Goal: Task Accomplishment & Management: Complete application form

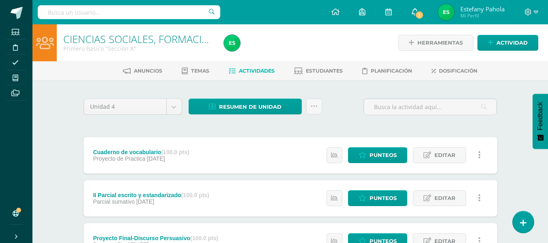
click at [416, 22] on link "1" at bounding box center [415, 12] width 26 height 24
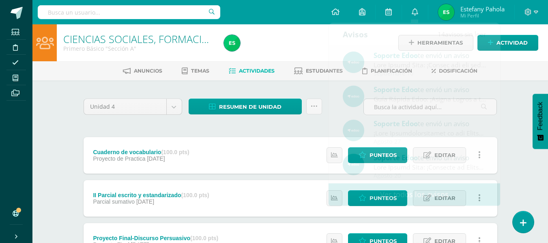
click at [287, 39] on div at bounding box center [303, 42] width 164 height 37
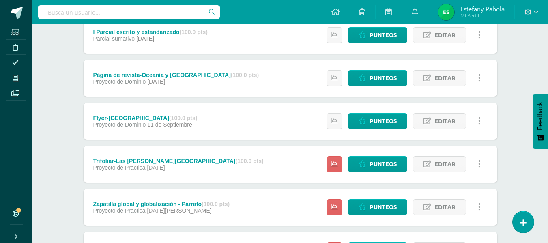
scroll to position [248, 0]
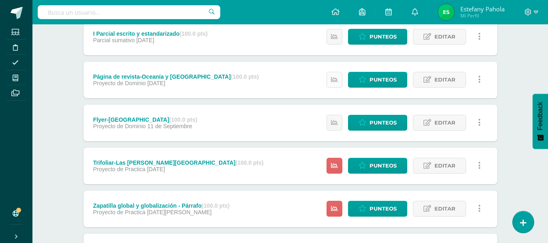
click at [337, 81] on icon at bounding box center [334, 79] width 7 height 7
click at [384, 79] on span "Punteos" at bounding box center [383, 79] width 27 height 15
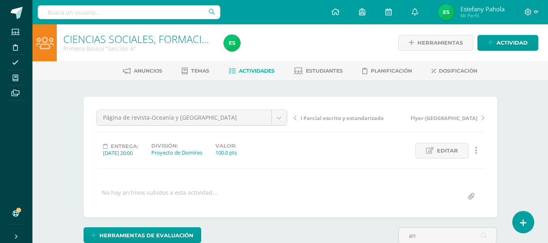
type input "a"
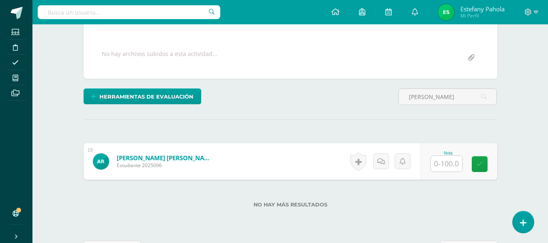
scroll to position [139, 0]
type input "[PERSON_NAME]"
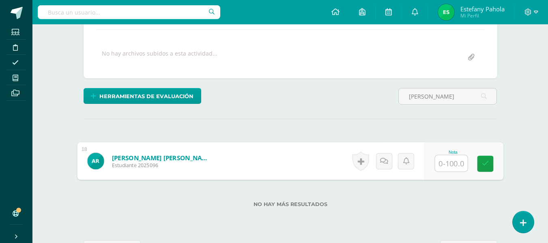
click at [444, 164] on input "text" at bounding box center [451, 163] width 32 height 16
type input "90"
click at [489, 163] on link at bounding box center [485, 164] width 16 height 16
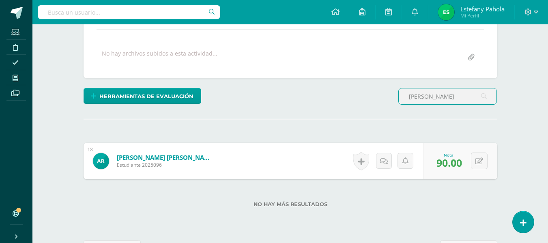
click at [440, 93] on input "[PERSON_NAME]" at bounding box center [448, 96] width 98 height 16
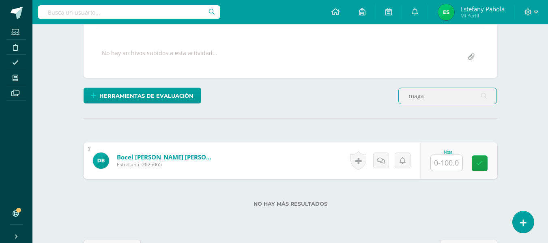
type input "maga"
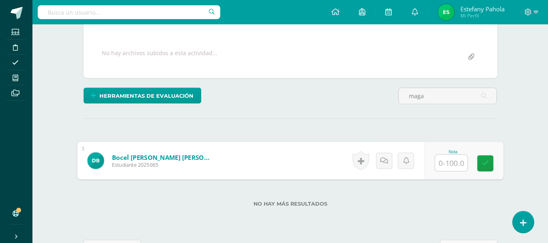
click at [445, 162] on input "text" at bounding box center [451, 163] width 32 height 16
type input "80"
click at [485, 163] on icon at bounding box center [485, 163] width 7 height 7
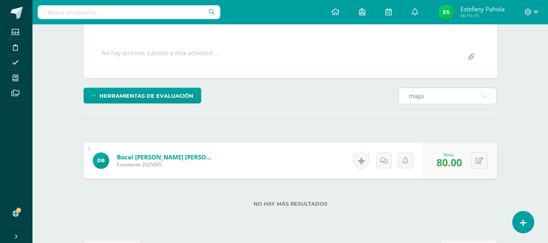
click at [443, 95] on input "maga" at bounding box center [448, 96] width 98 height 16
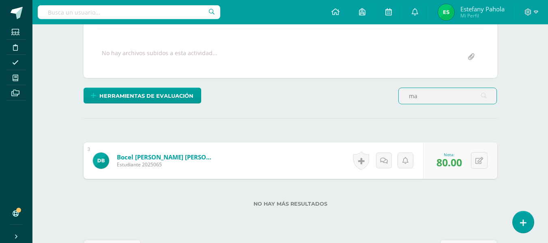
type input "m"
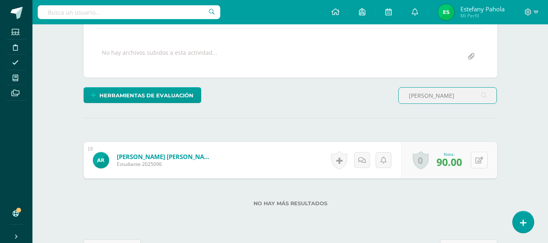
type input "[PERSON_NAME]"
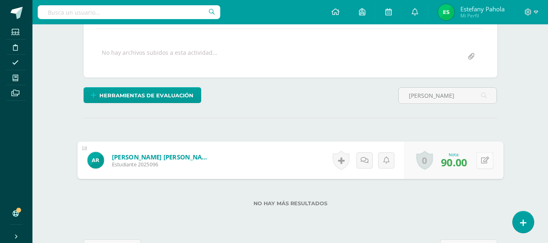
click at [478, 159] on button at bounding box center [485, 160] width 17 height 17
type input "80"
click at [469, 164] on link at bounding box center [463, 163] width 16 height 16
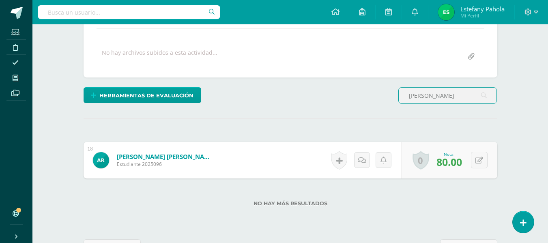
click at [435, 103] on input "[PERSON_NAME]" at bounding box center [448, 96] width 98 height 16
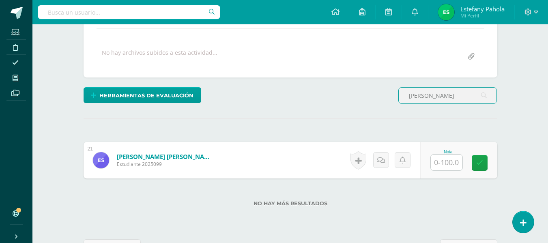
scroll to position [140, 0]
type input "[PERSON_NAME]"
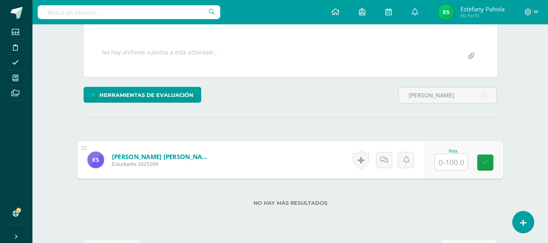
click at [454, 162] on input "text" at bounding box center [451, 162] width 32 height 16
type input "90"
click at [478, 163] on link at bounding box center [485, 163] width 16 height 16
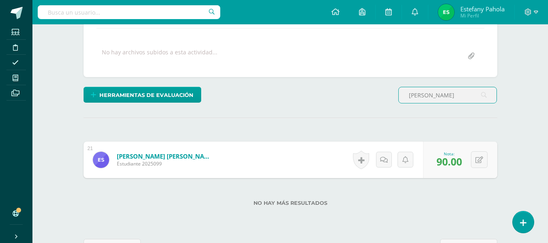
click at [432, 97] on input "[PERSON_NAME]" at bounding box center [448, 95] width 98 height 16
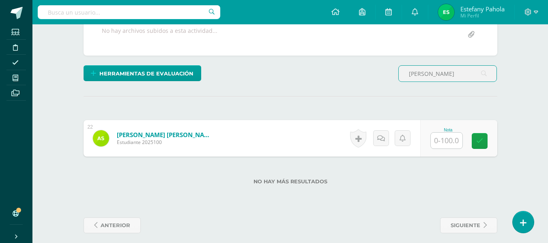
scroll to position [162, 0]
type input "[PERSON_NAME]"
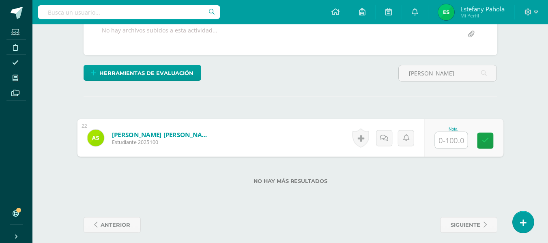
click at [442, 139] on input "text" at bounding box center [451, 140] width 32 height 16
type input "90"
click at [481, 146] on link at bounding box center [485, 141] width 16 height 16
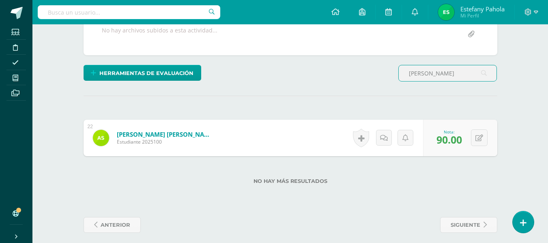
click at [456, 71] on input "[PERSON_NAME]" at bounding box center [448, 73] width 98 height 16
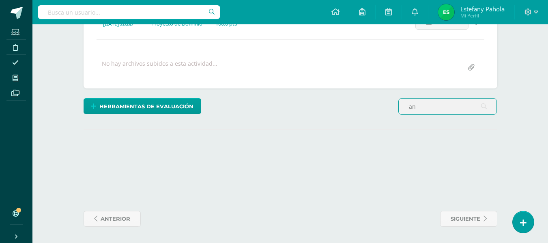
type input "a"
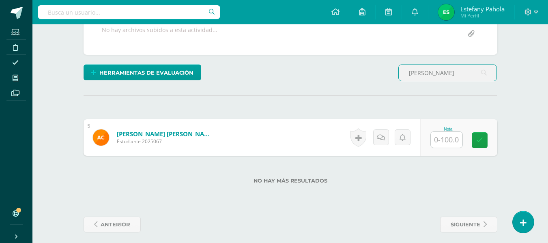
scroll to position [163, 0]
type input "[PERSON_NAME]"
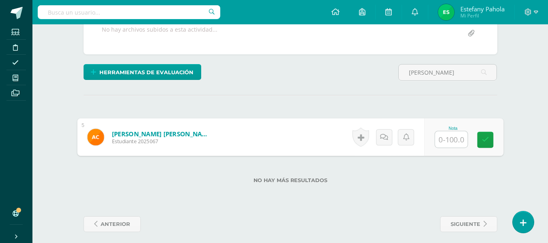
click at [440, 142] on input "text" at bounding box center [451, 140] width 32 height 16
type input "95"
click at [488, 138] on icon at bounding box center [485, 139] width 7 height 7
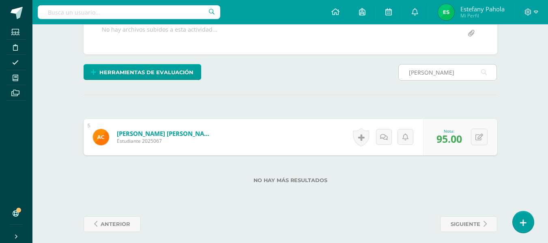
click at [457, 71] on input "[PERSON_NAME]" at bounding box center [448, 73] width 98 height 16
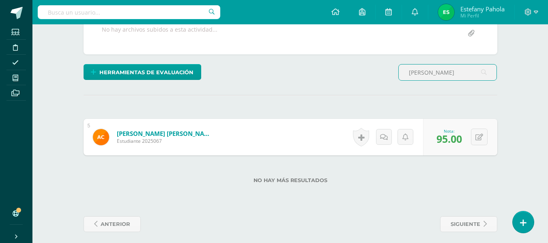
click at [457, 71] on input "[PERSON_NAME]" at bounding box center [448, 73] width 98 height 16
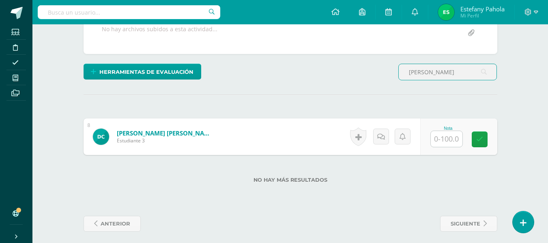
type input "[PERSON_NAME]"
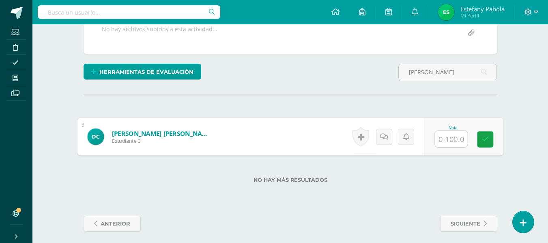
click at [444, 139] on input "text" at bounding box center [451, 139] width 32 height 16
type input "95"
click at [481, 144] on link at bounding box center [485, 140] width 16 height 16
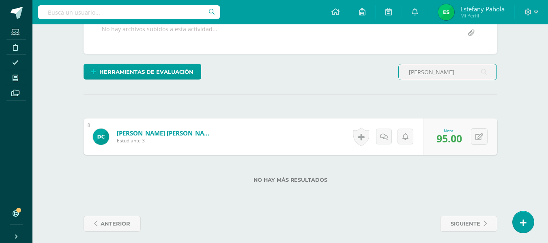
click at [433, 73] on input "[PERSON_NAME]" at bounding box center [448, 72] width 98 height 16
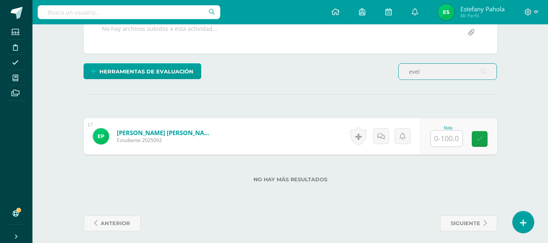
scroll to position [164, 0]
type input "evel"
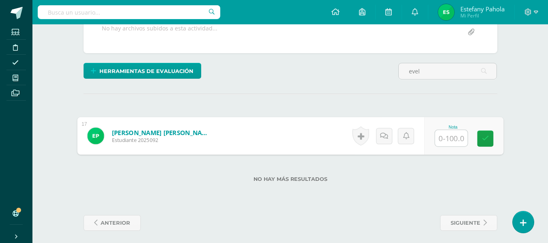
click at [457, 139] on input "text" at bounding box center [451, 138] width 32 height 16
type input "80"
click at [486, 138] on icon at bounding box center [485, 138] width 7 height 7
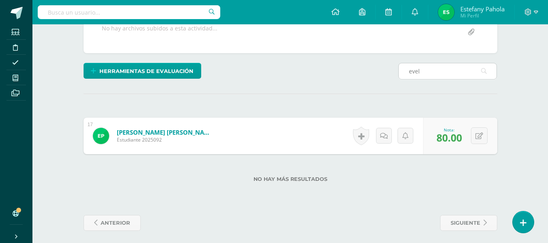
click at [454, 71] on input "evel" at bounding box center [448, 71] width 98 height 16
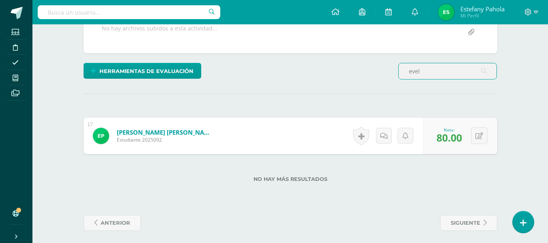
click at [454, 71] on input "evel" at bounding box center [448, 71] width 98 height 16
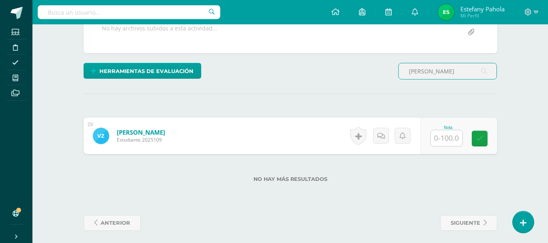
scroll to position [165, 0]
type input "[PERSON_NAME]"
click at [451, 140] on input "text" at bounding box center [447, 138] width 32 height 16
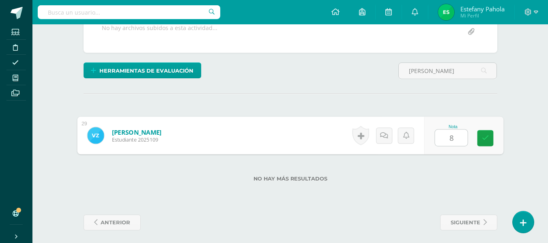
type input "80"
click at [489, 136] on link at bounding box center [485, 138] width 16 height 16
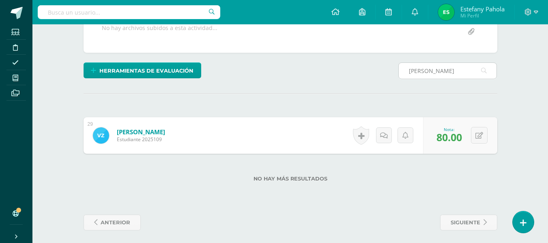
click at [445, 71] on input "[PERSON_NAME]" at bounding box center [448, 71] width 98 height 16
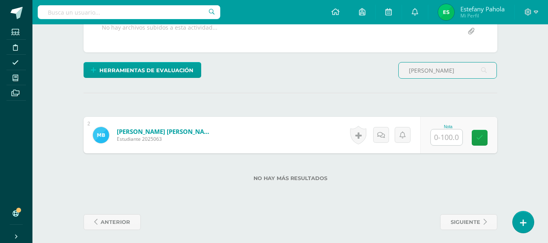
scroll to position [166, 0]
type input "[PERSON_NAME]"
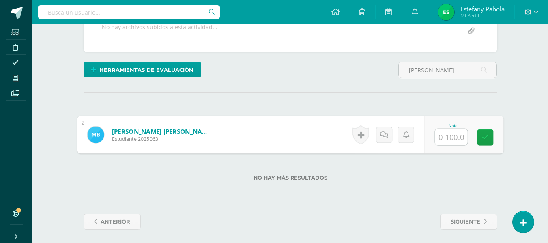
click at [446, 141] on input "text" at bounding box center [451, 137] width 32 height 16
type input "90"
click at [484, 137] on icon at bounding box center [485, 137] width 7 height 7
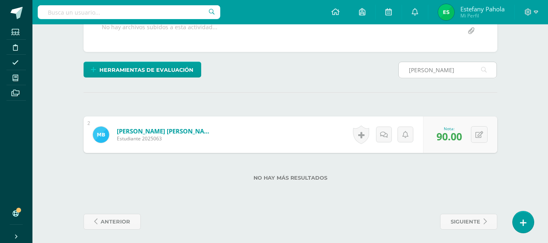
click at [460, 67] on input "[PERSON_NAME]" at bounding box center [448, 70] width 98 height 16
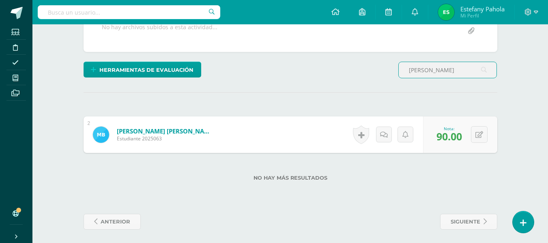
click at [460, 67] on input "[PERSON_NAME]" at bounding box center [448, 70] width 98 height 16
type input "m"
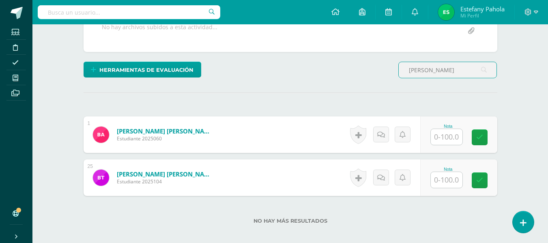
scroll to position [166, 0]
type input "[PERSON_NAME]"
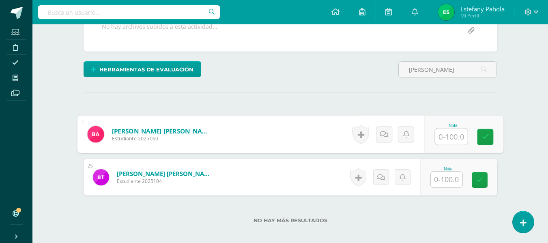
click at [447, 142] on input "text" at bounding box center [451, 137] width 32 height 16
type input "90"
click at [486, 139] on icon at bounding box center [485, 137] width 7 height 7
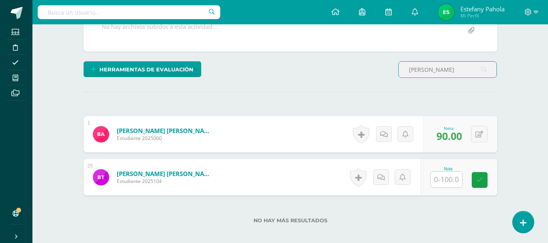
click at [451, 69] on input "[PERSON_NAME]" at bounding box center [448, 70] width 98 height 16
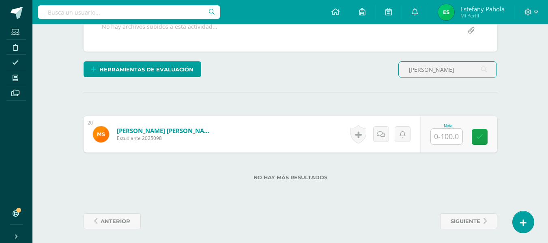
scroll to position [168, 0]
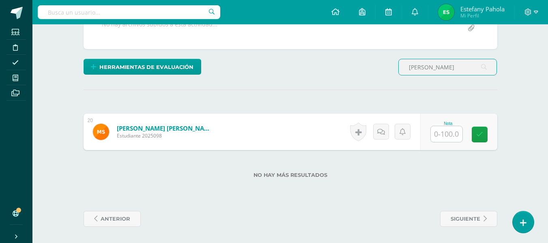
type input "[PERSON_NAME]"
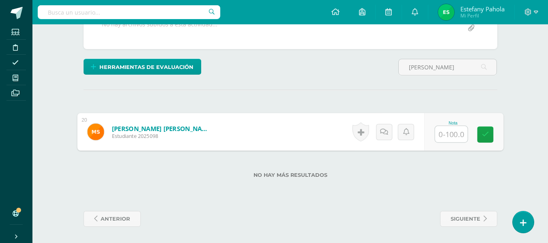
click at [448, 137] on input "text" at bounding box center [451, 134] width 32 height 16
type input "100"
click at [490, 136] on link at bounding box center [485, 135] width 16 height 16
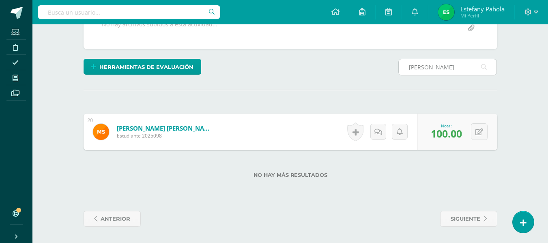
click at [441, 68] on input "[PERSON_NAME]" at bounding box center [448, 67] width 98 height 16
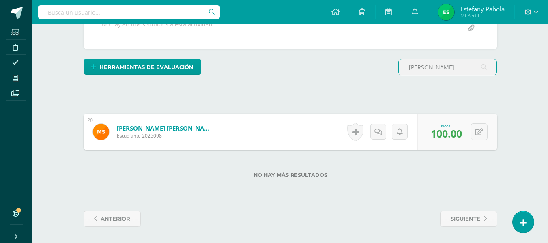
click at [441, 68] on input "[PERSON_NAME]" at bounding box center [448, 67] width 98 height 16
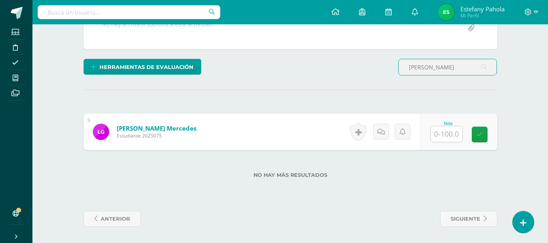
type input "[PERSON_NAME]"
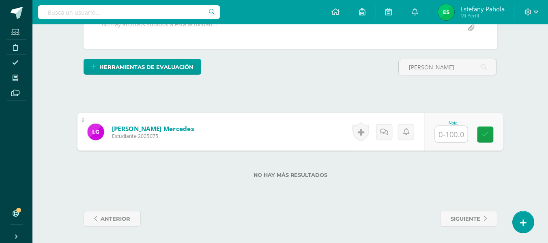
click at [450, 131] on input "text" at bounding box center [451, 134] width 32 height 16
type input "100"
click at [486, 134] on icon at bounding box center [485, 134] width 7 height 7
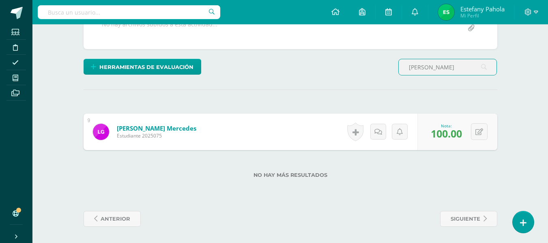
click at [449, 63] on input "[PERSON_NAME]" at bounding box center [448, 67] width 98 height 16
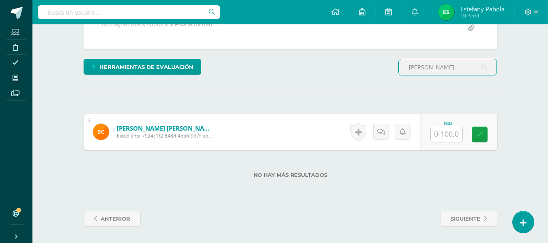
type input "[PERSON_NAME]"
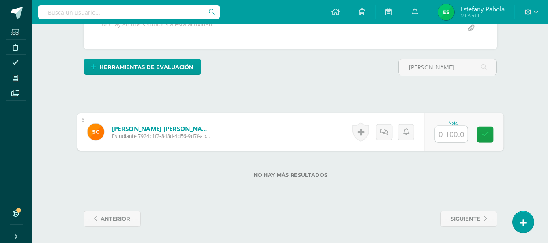
click at [441, 130] on input "text" at bounding box center [451, 134] width 32 height 16
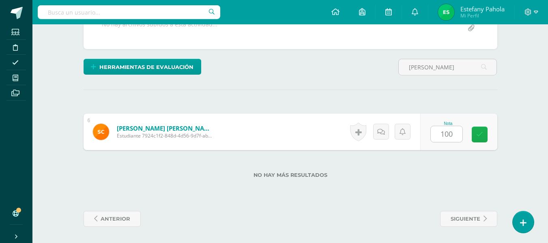
drag, startPoint x: 486, startPoint y: 126, endPoint x: 486, endPoint y: 132, distance: 6.5
click at [486, 132] on div "Nota 100" at bounding box center [459, 132] width 77 height 37
type input "100.00"
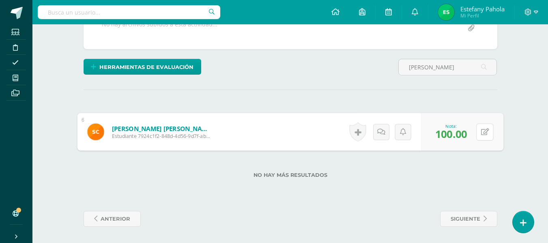
click at [486, 132] on button at bounding box center [485, 131] width 17 height 17
drag, startPoint x: 463, startPoint y: 132, endPoint x: 442, endPoint y: 65, distance: 70.2
click at [442, 65] on div "¿Estás seguro que quieres eliminar esta actividad? Esto borrará la actividad y …" at bounding box center [290, 77] width 421 height 299
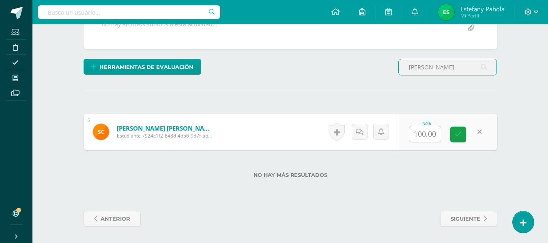
click at [442, 65] on input "[PERSON_NAME]" at bounding box center [448, 67] width 98 height 16
click at [460, 131] on icon at bounding box center [458, 134] width 7 height 7
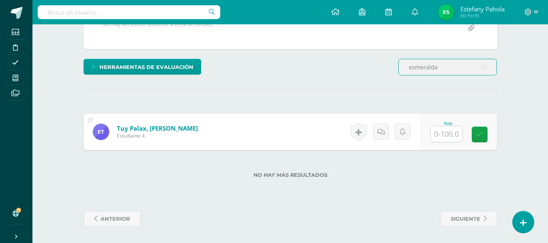
type input "esmeralda"
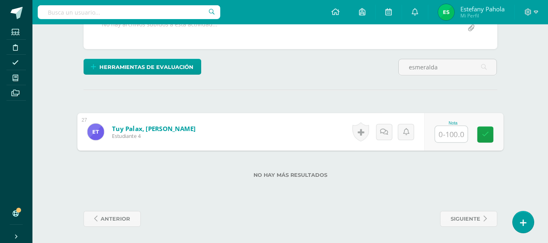
click at [448, 134] on input "text" at bounding box center [451, 134] width 32 height 16
type input "100"
click at [488, 134] on icon at bounding box center [485, 134] width 7 height 7
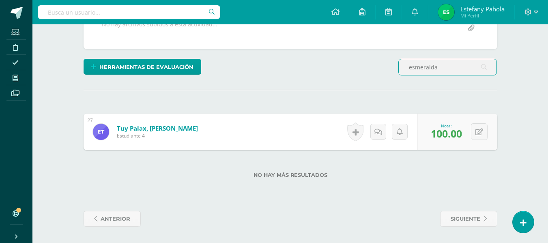
click at [448, 64] on input "esmeralda" at bounding box center [448, 67] width 98 height 16
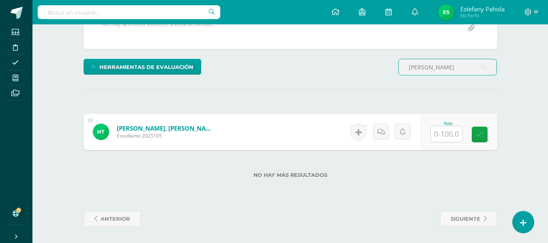
type input "[PERSON_NAME]"
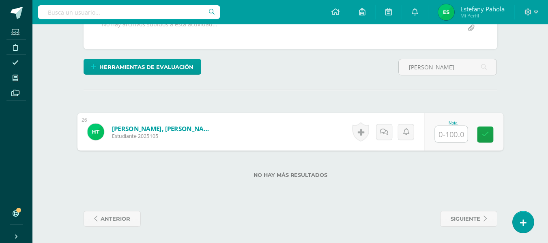
click at [445, 137] on input "text" at bounding box center [451, 134] width 32 height 16
type input "70"
click at [485, 134] on icon at bounding box center [485, 134] width 7 height 7
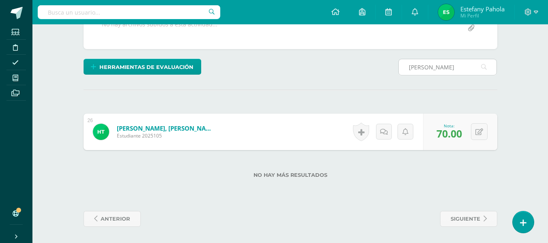
click at [446, 73] on input "[PERSON_NAME]" at bounding box center [448, 67] width 98 height 16
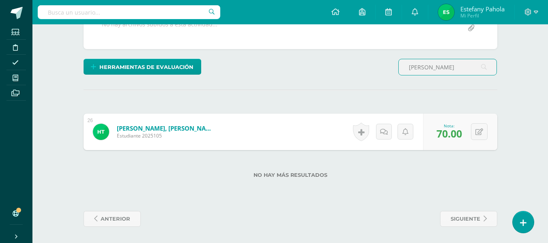
click at [446, 73] on input "[PERSON_NAME]" at bounding box center [448, 67] width 98 height 16
type input "[PERSON_NAME]"
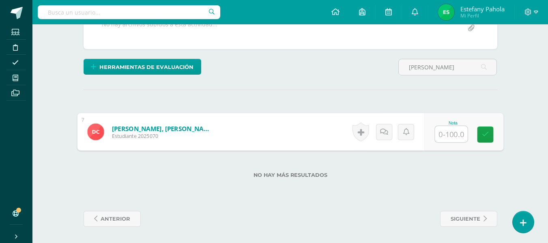
click at [447, 136] on input "text" at bounding box center [451, 134] width 32 height 16
type input "70"
click at [486, 139] on link at bounding box center [485, 135] width 16 height 16
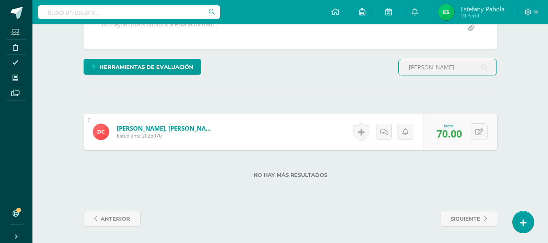
click at [440, 67] on input "[PERSON_NAME]" at bounding box center [448, 67] width 98 height 16
type input "[PERSON_NAME]"
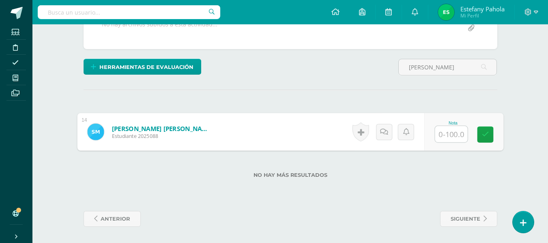
click at [445, 132] on input "text" at bounding box center [451, 134] width 32 height 16
type input "100"
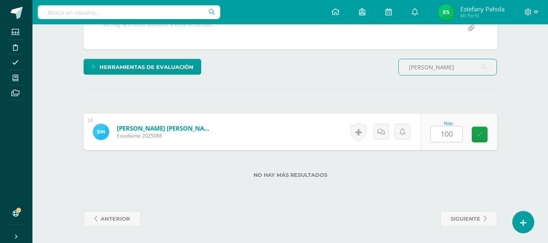
click at [465, 73] on input "[PERSON_NAME]" at bounding box center [448, 67] width 98 height 16
type input "s"
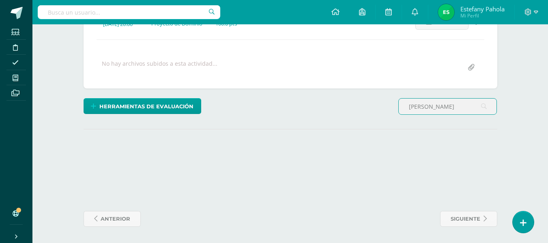
scroll to position [169, 0]
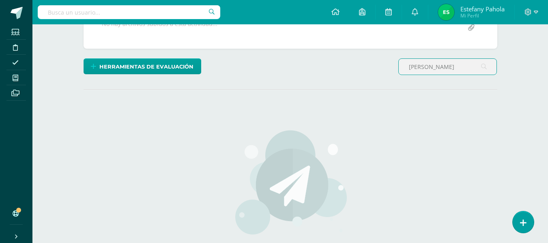
click at [458, 63] on input "[PERSON_NAME]" at bounding box center [448, 67] width 98 height 16
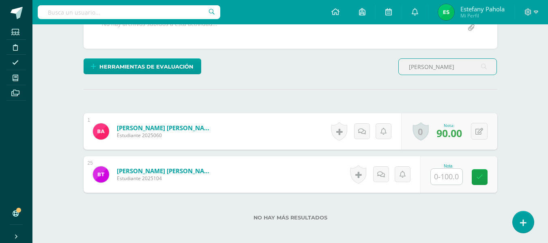
scroll to position [169, 0]
type input "[PERSON_NAME]"
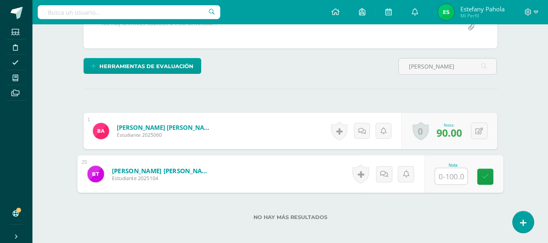
click at [444, 174] on input "text" at bounding box center [451, 176] width 32 height 16
type input "100"
click at [487, 177] on icon at bounding box center [485, 176] width 7 height 7
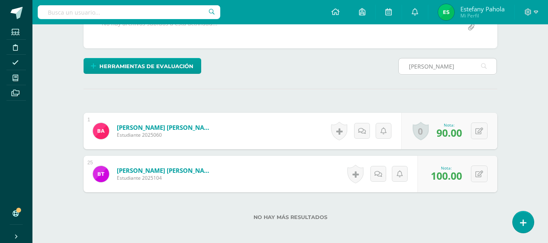
click at [443, 61] on input "[PERSON_NAME]" at bounding box center [448, 66] width 98 height 16
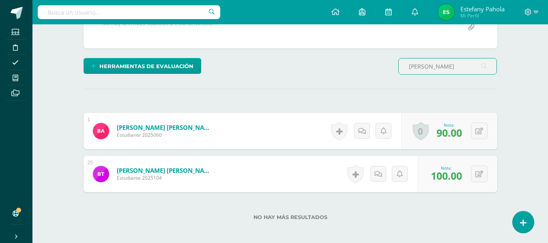
click at [443, 61] on input "[PERSON_NAME]" at bounding box center [448, 66] width 98 height 16
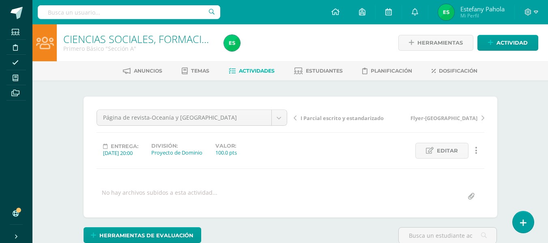
scroll to position [0, 0]
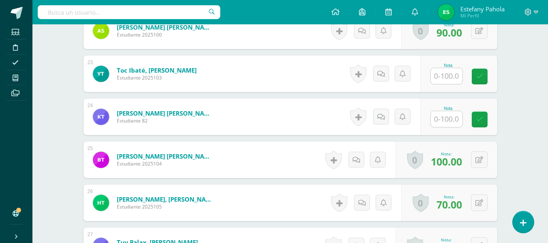
scroll to position [1173, 0]
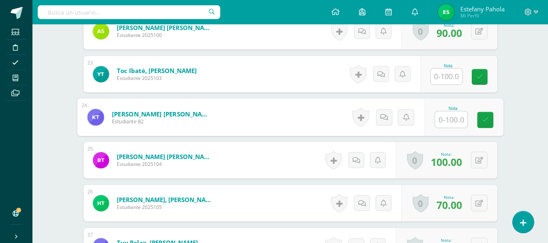
click at [447, 122] on input "text" at bounding box center [451, 120] width 32 height 16
type input "100"
click at [488, 120] on icon at bounding box center [485, 120] width 7 height 7
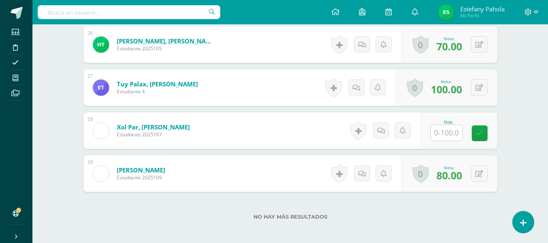
scroll to position [1332, 0]
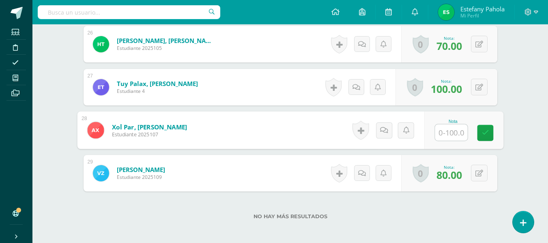
click at [447, 131] on input "text" at bounding box center [451, 133] width 32 height 16
type input "100"
click at [485, 133] on icon at bounding box center [485, 133] width 7 height 7
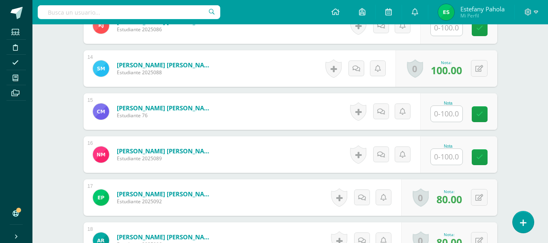
scroll to position [789, 0]
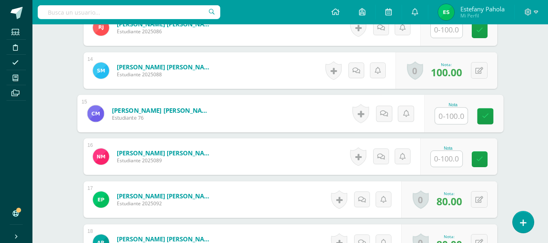
click at [450, 118] on input "text" at bounding box center [451, 116] width 32 height 16
type input "0"
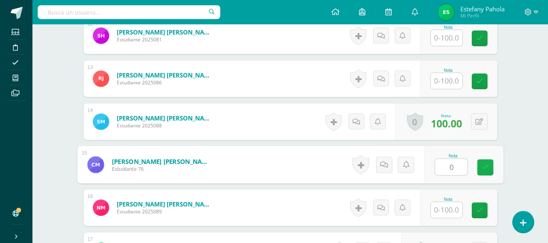
scroll to position [738, 0]
click at [483, 164] on icon at bounding box center [485, 167] width 7 height 7
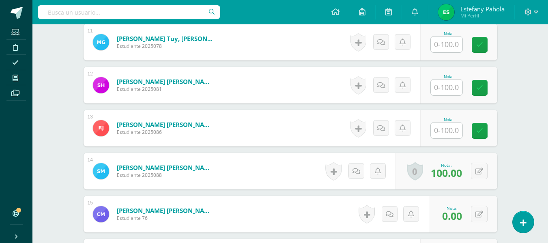
scroll to position [682, 0]
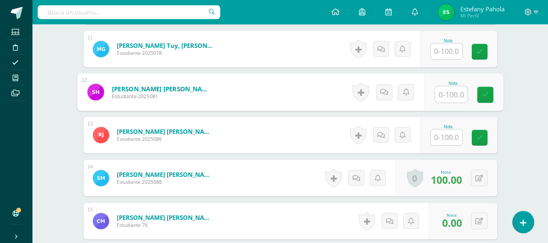
click at [449, 96] on input "text" at bounding box center [451, 94] width 32 height 16
type input "0"
click at [486, 93] on icon at bounding box center [485, 94] width 7 height 7
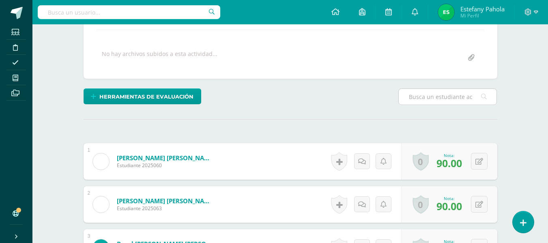
scroll to position [138, 0]
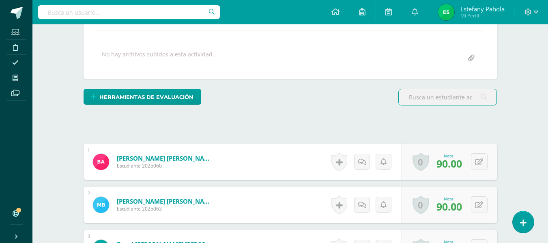
click at [423, 101] on input "text" at bounding box center [448, 97] width 98 height 16
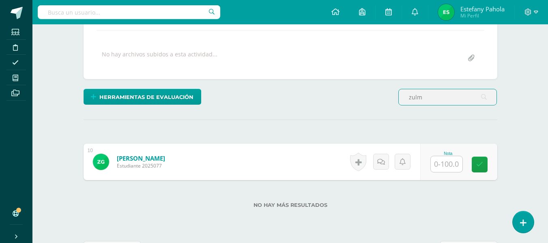
scroll to position [139, 0]
type input "zulm"
click at [448, 160] on input "text" at bounding box center [447, 164] width 32 height 16
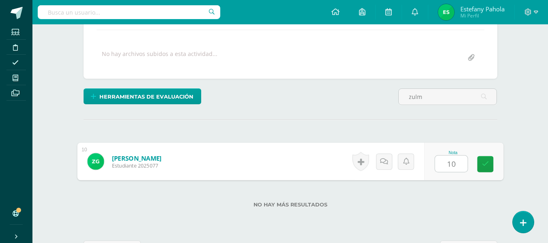
type input "100"
click at [488, 166] on icon at bounding box center [485, 164] width 7 height 7
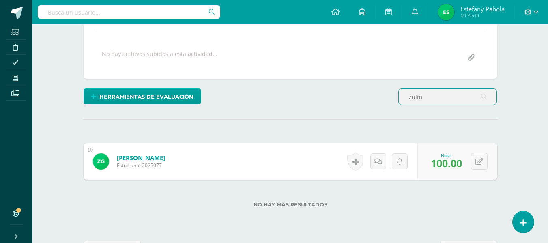
click at [447, 100] on input "zulm" at bounding box center [448, 97] width 98 height 16
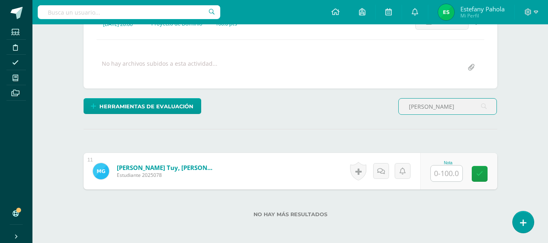
scroll to position [168, 0]
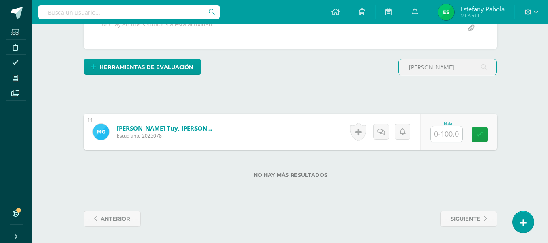
type input "marleny"
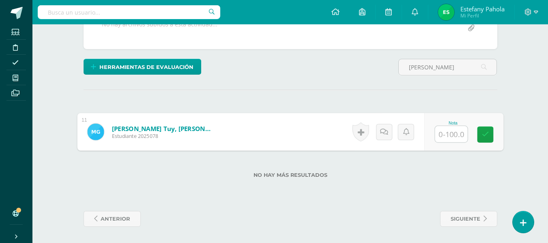
click at [435, 135] on div at bounding box center [451, 134] width 33 height 17
type input "2"
type input "100"
click at [490, 139] on link at bounding box center [485, 135] width 16 height 16
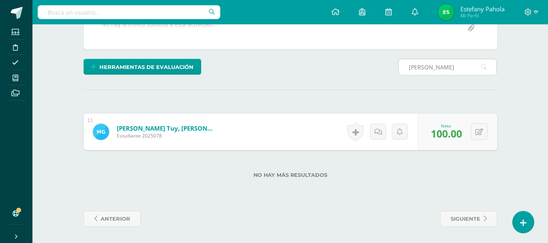
click at [436, 69] on input "marleny" at bounding box center [448, 67] width 98 height 16
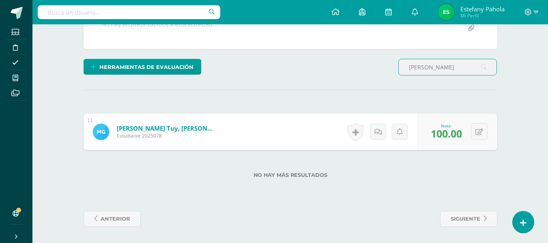
click at [436, 69] on input "marleny" at bounding box center [448, 67] width 98 height 16
click at [436, 69] on input "text" at bounding box center [448, 67] width 98 height 16
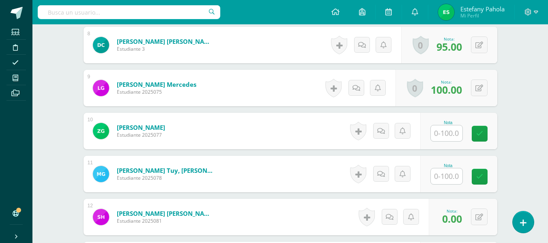
scroll to position [556, 0]
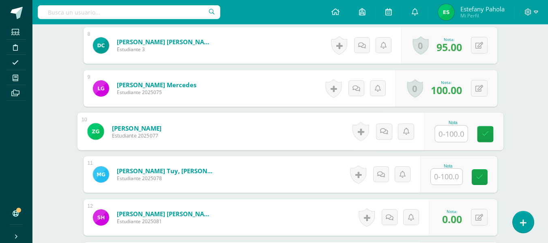
click at [449, 135] on input "text" at bounding box center [451, 134] width 32 height 16
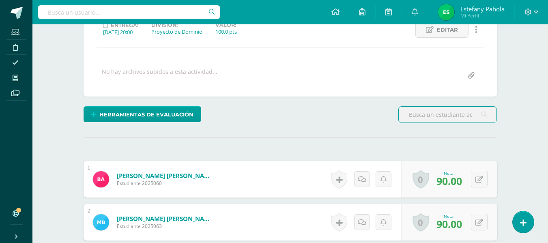
scroll to position [128, 0]
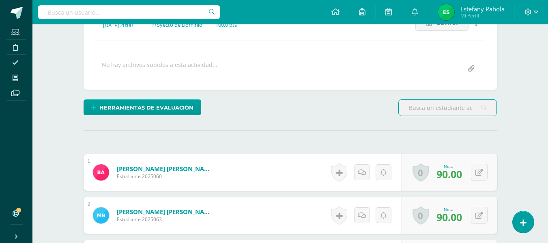
click at [427, 101] on input "text" at bounding box center [448, 108] width 98 height 16
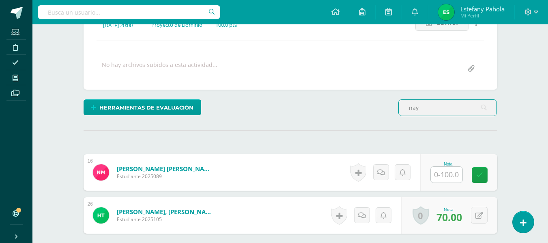
scroll to position [128, 0]
type input "nay"
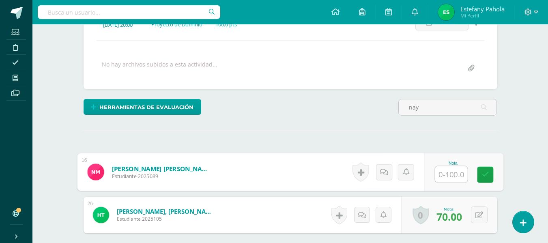
click at [443, 175] on input "text" at bounding box center [451, 174] width 32 height 16
type input "60"
click at [486, 178] on icon at bounding box center [485, 174] width 7 height 7
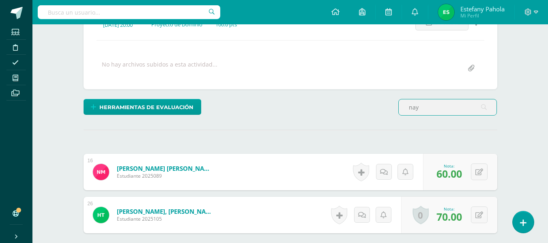
click at [433, 111] on input "nay" at bounding box center [448, 107] width 98 height 16
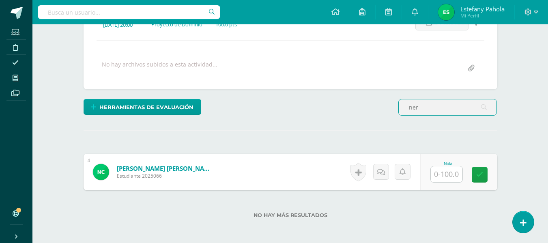
scroll to position [129, 0]
type input "ner"
click at [442, 171] on input "text" at bounding box center [447, 174] width 32 height 16
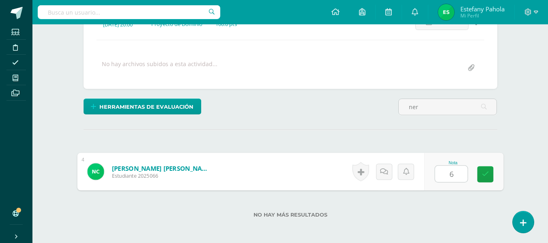
type input "60"
click at [488, 174] on icon at bounding box center [485, 174] width 7 height 7
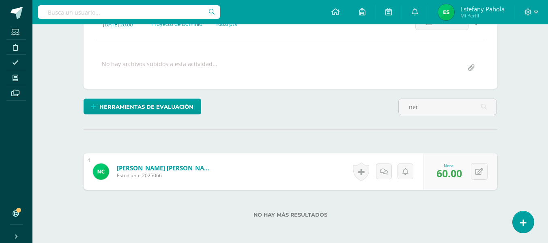
click at [340, 121] on div "¿Estás seguro que quieres eliminar esta actividad? Esto borrará la actividad y …" at bounding box center [290, 117] width 421 height 299
click at [448, 112] on input "ner" at bounding box center [448, 107] width 98 height 16
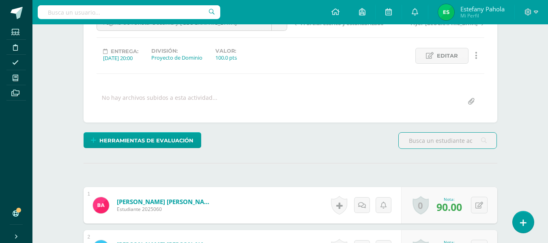
scroll to position [93, 0]
